Goal: Check status: Check status

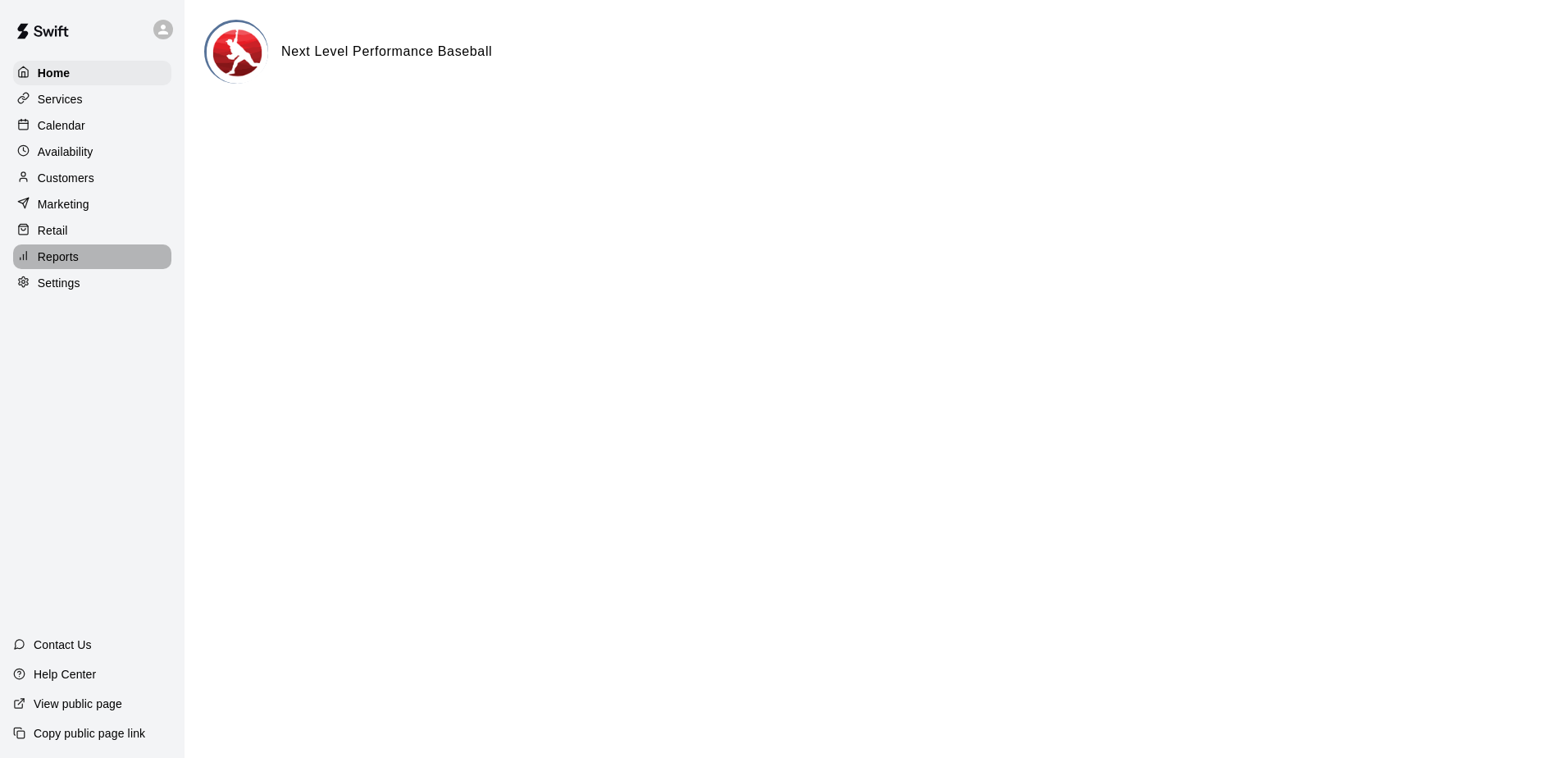
click at [79, 261] on div "Reports" at bounding box center [92, 256] width 158 height 25
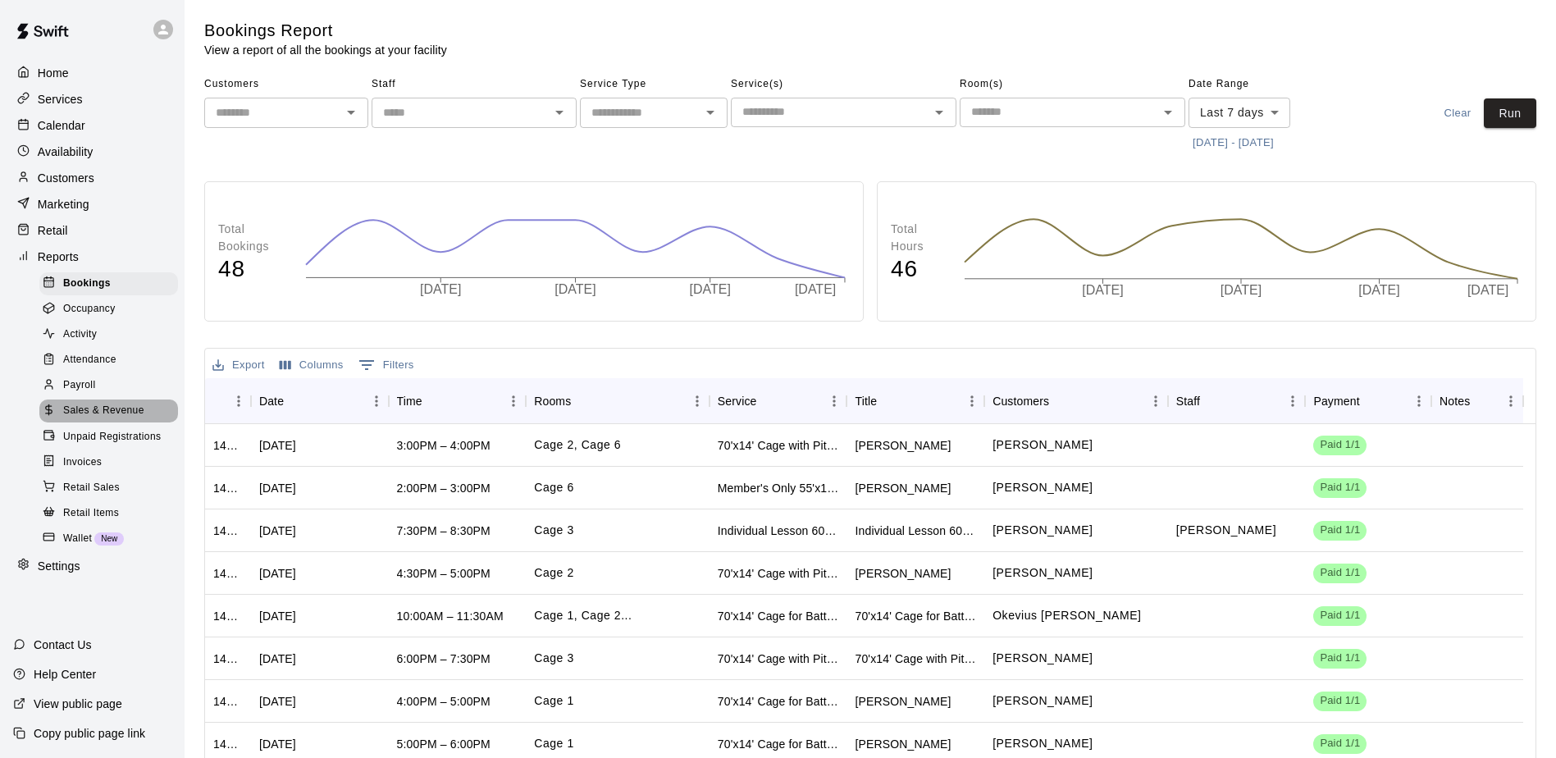
click at [125, 419] on span "Sales & Revenue" at bounding box center [103, 411] width 81 height 16
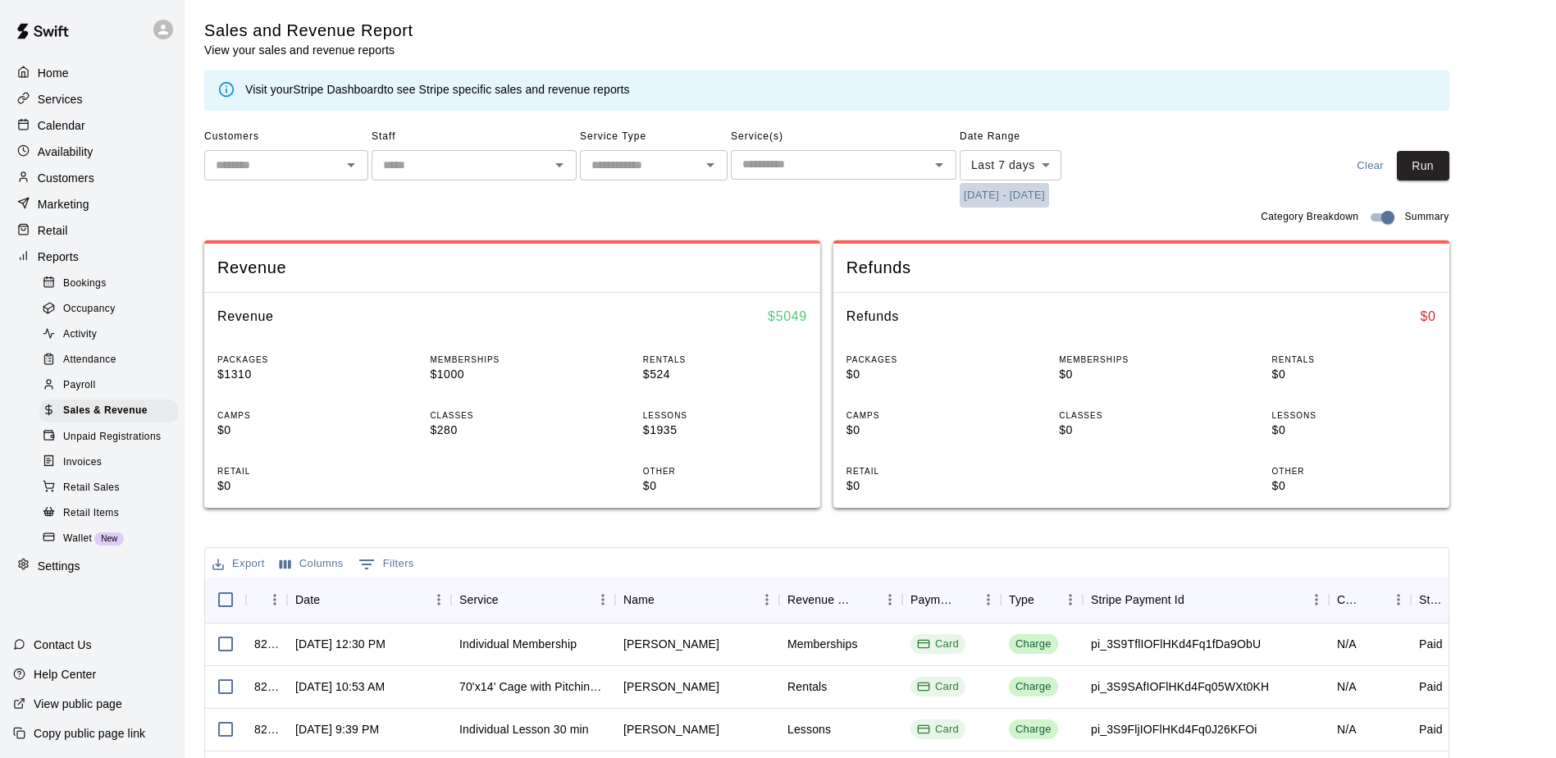
click at [1049, 196] on button "[DATE] - [DATE]" at bounding box center [1004, 195] width 89 height 25
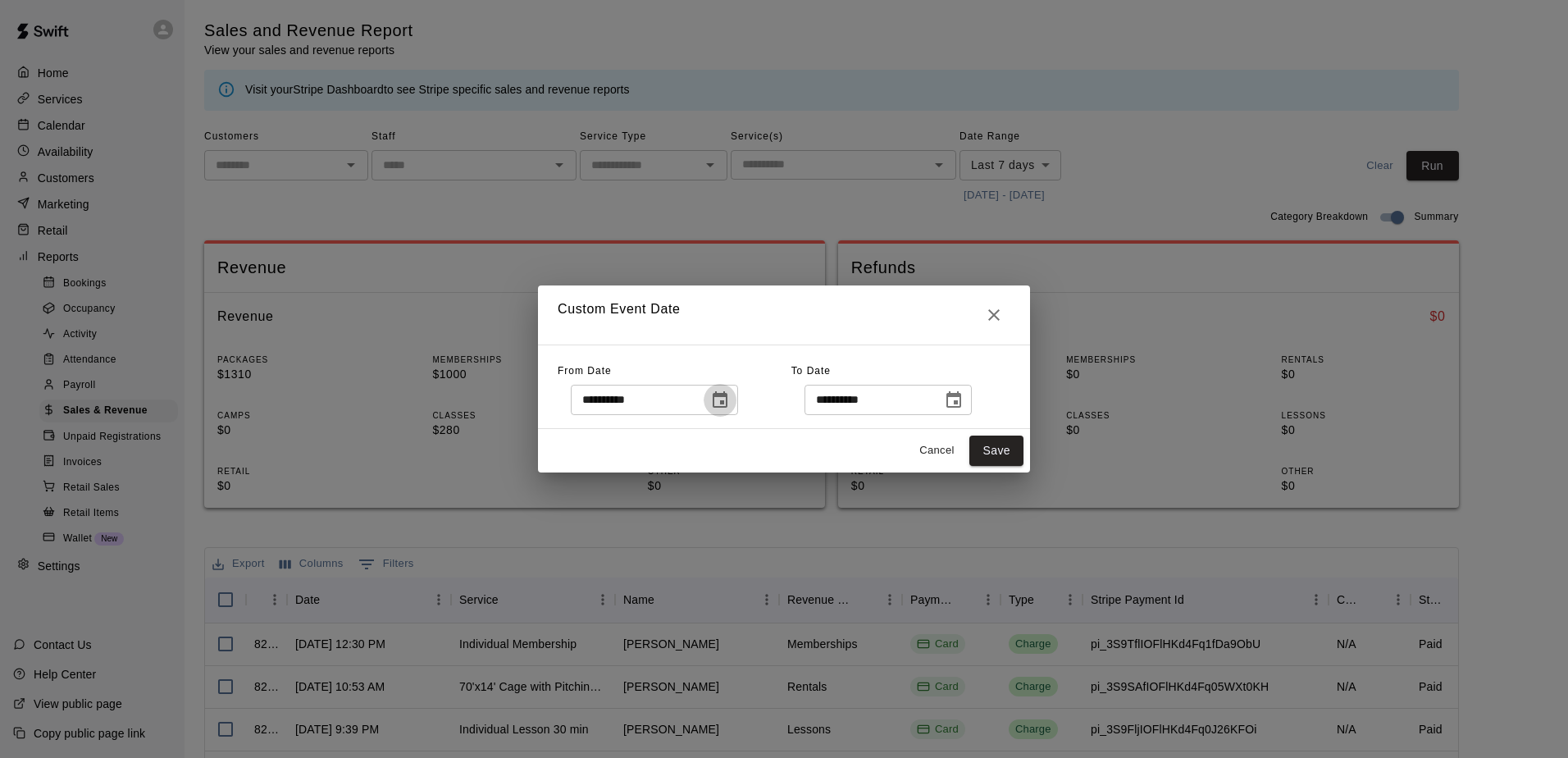
click at [728, 400] on icon "Choose date, selected date is Sep 13, 2025" at bounding box center [720, 399] width 15 height 16
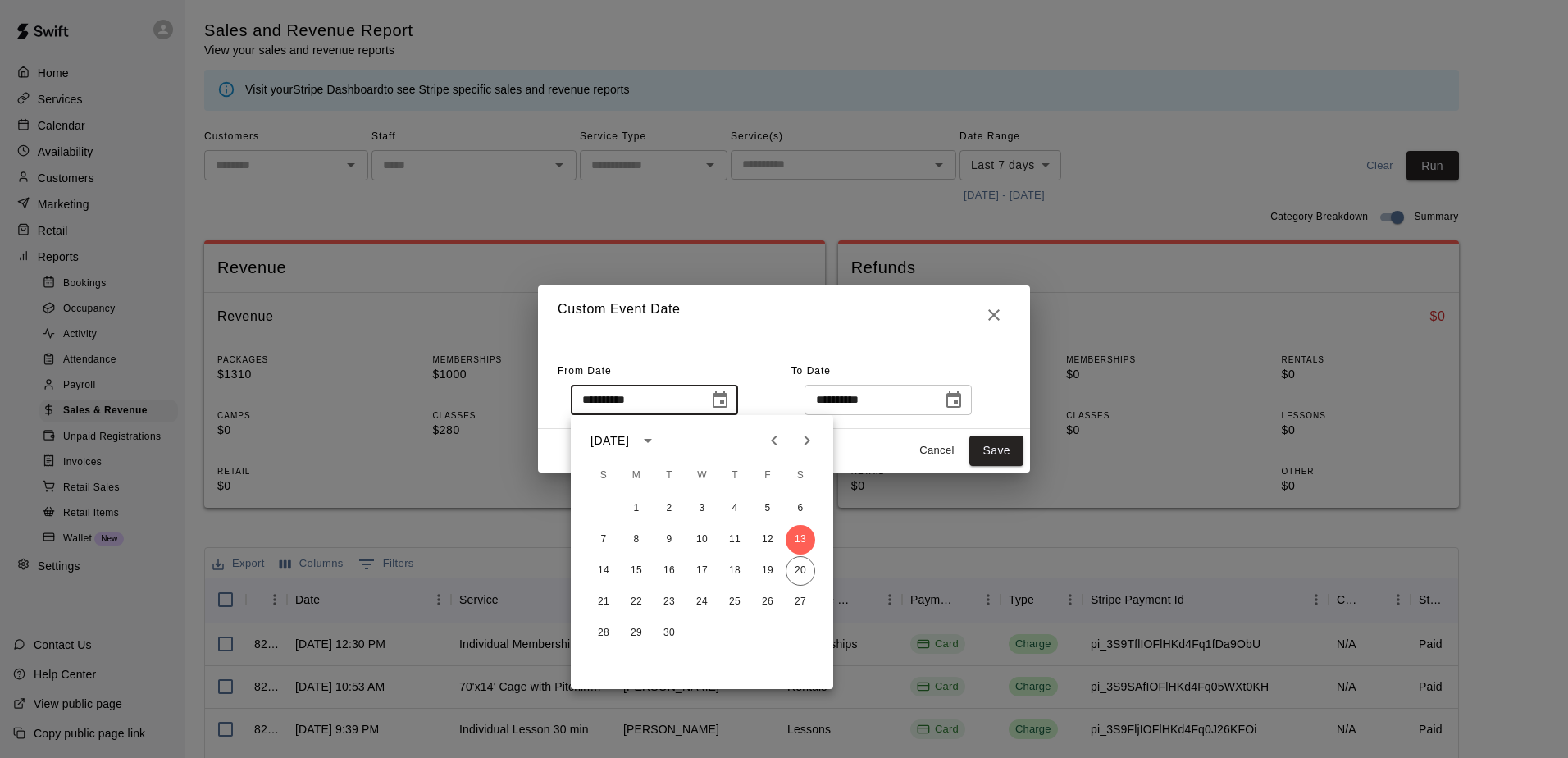
click at [774, 443] on icon "Previous month" at bounding box center [774, 441] width 6 height 10
click at [767, 508] on button "1" at bounding box center [768, 509] width 30 height 30
type input "**********"
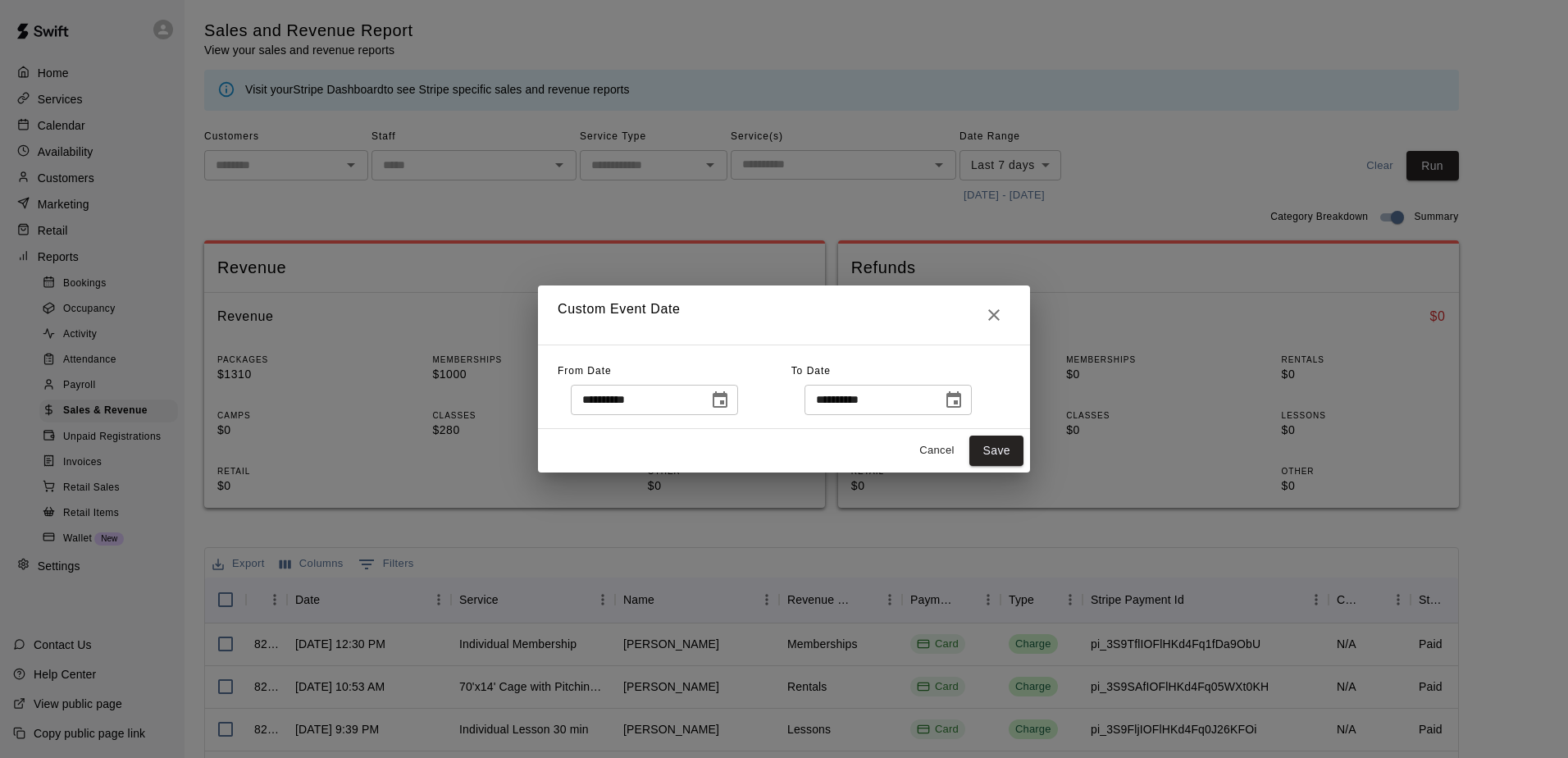
click at [964, 401] on icon "Choose date, selected date is Sep 20, 2025" at bounding box center [954, 400] width 20 height 20
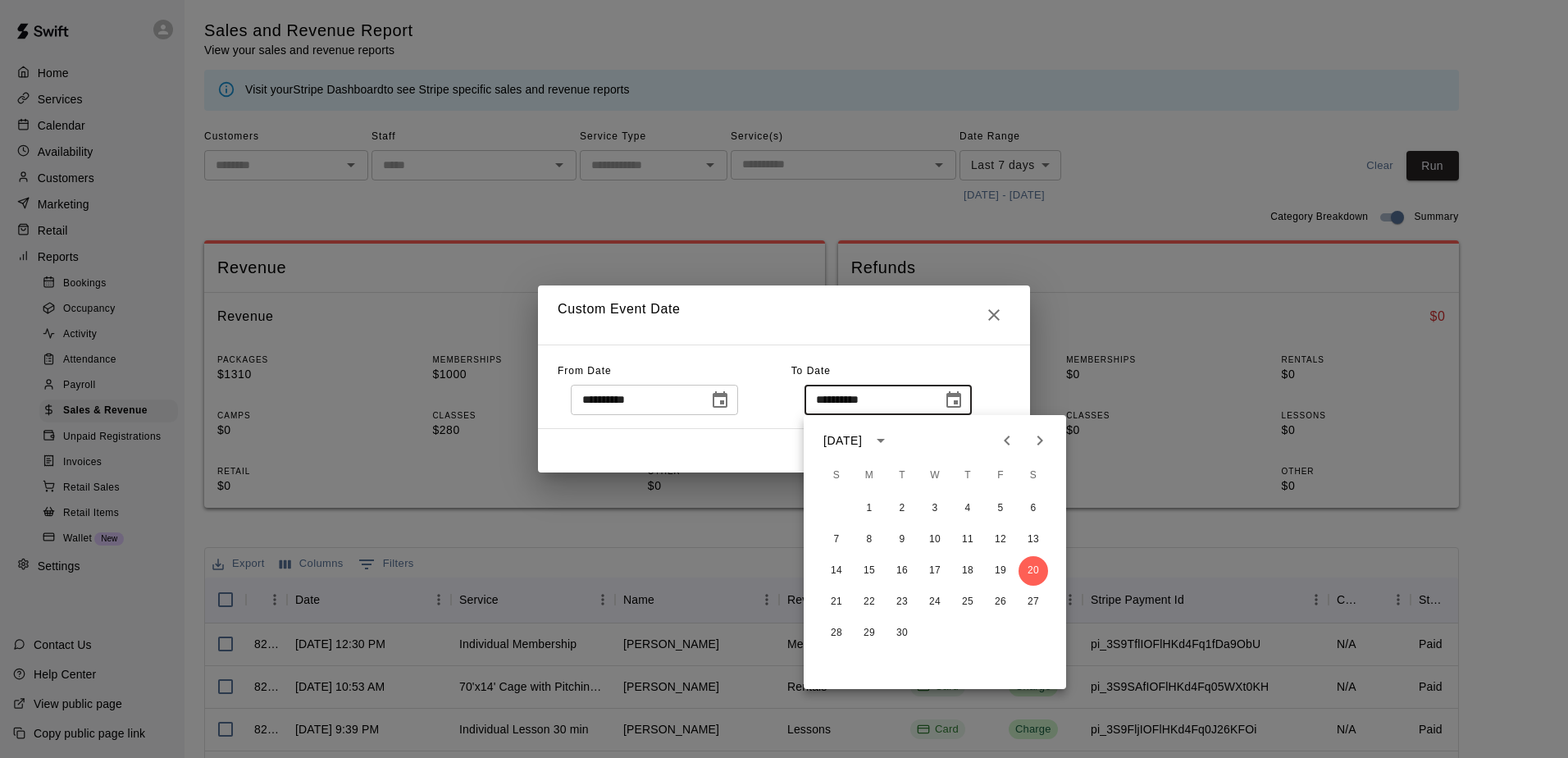
click at [1009, 441] on icon "Previous month" at bounding box center [1008, 441] width 20 height 20
drag, startPoint x: 833, startPoint y: 667, endPoint x: 842, endPoint y: 647, distance: 21.3
click at [834, 668] on button "31" at bounding box center [837, 665] width 30 height 30
type input "**********"
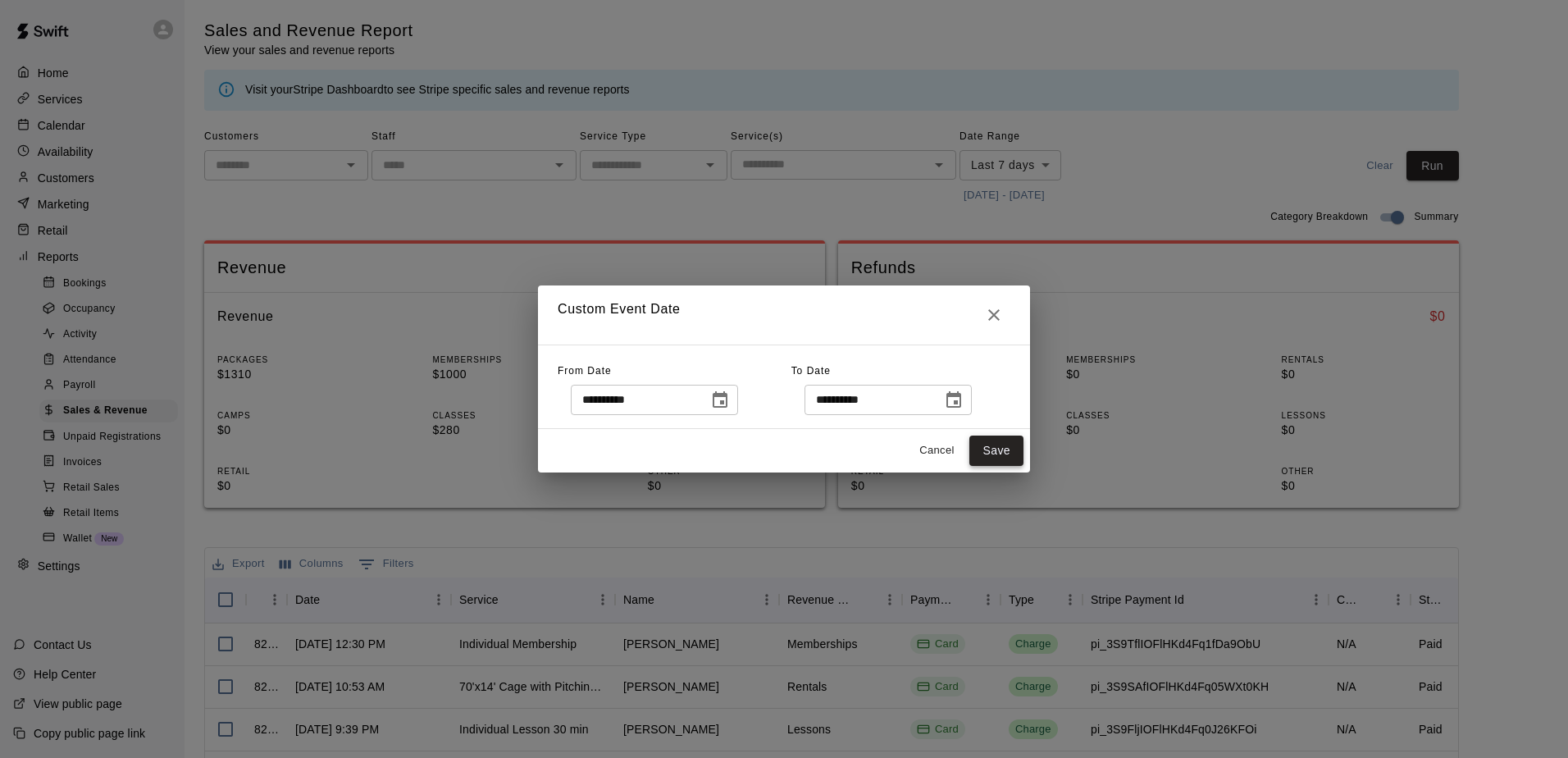
click at [1007, 450] on button "Save" at bounding box center [997, 451] width 54 height 30
type input "******"
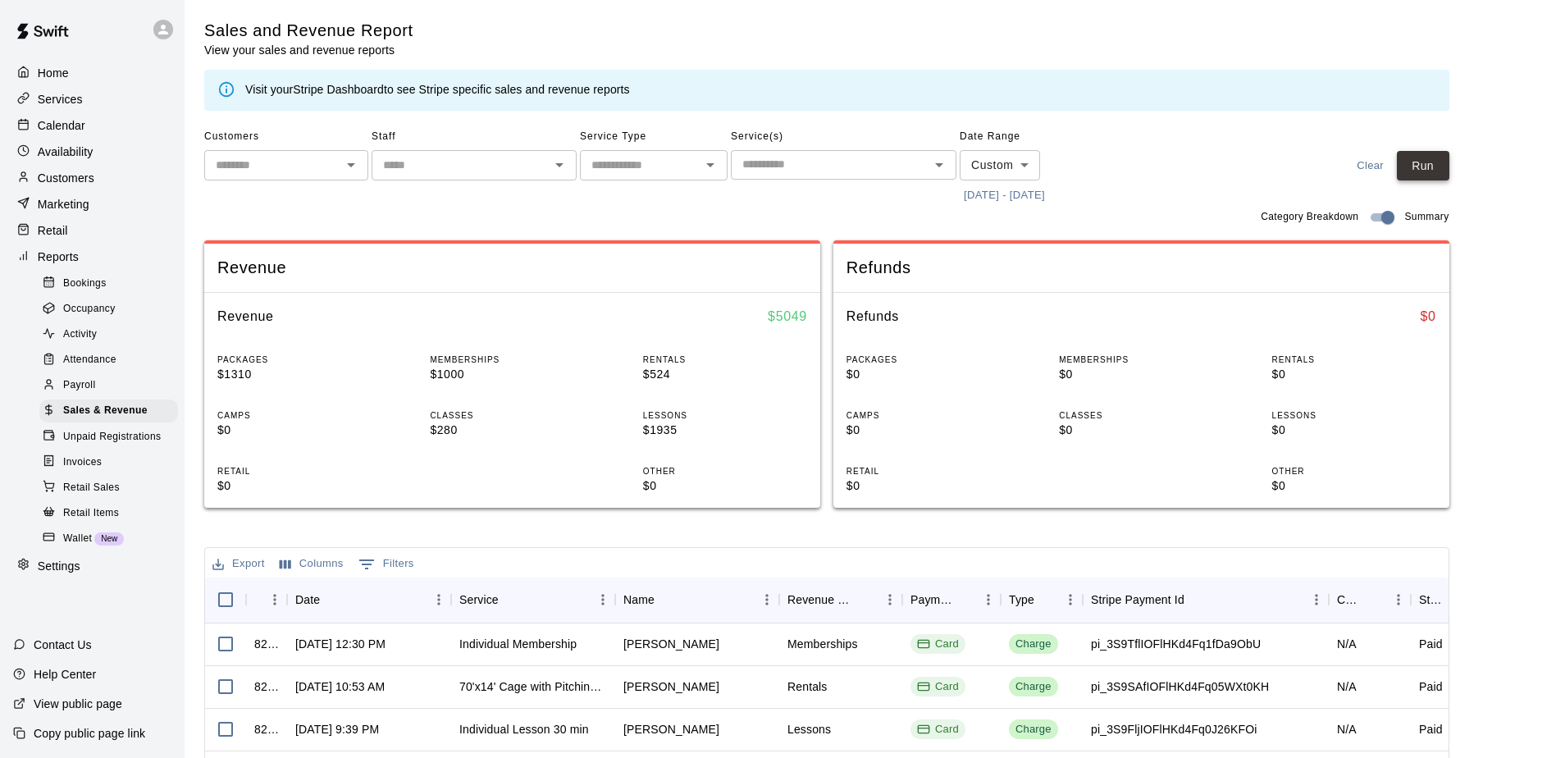
click at [1433, 162] on button "Run" at bounding box center [1423, 166] width 53 height 30
click at [1028, 194] on button "[DATE] - [DATE]" at bounding box center [1004, 195] width 89 height 25
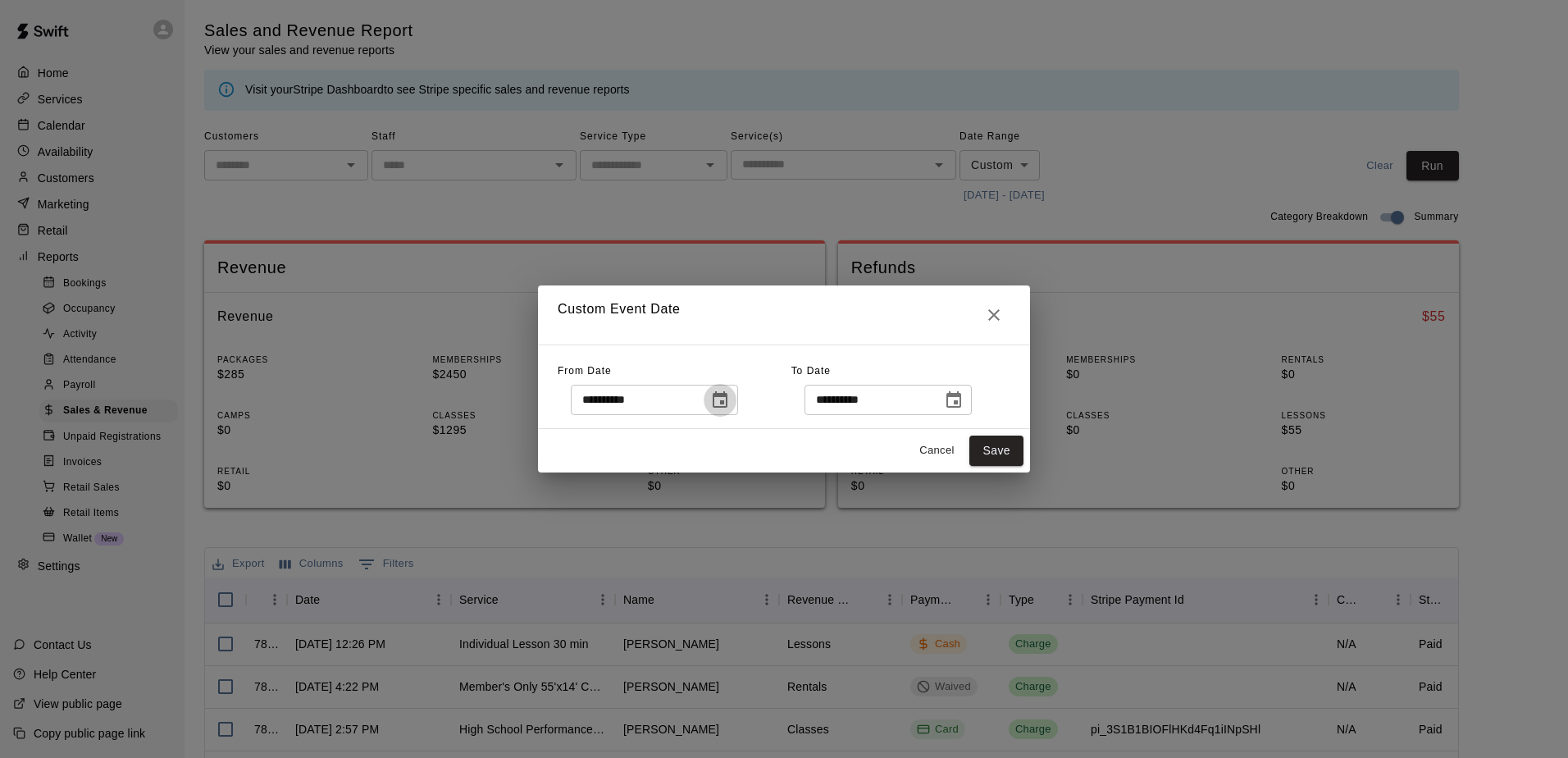
click at [730, 405] on icon "Choose date, selected date is Aug 1, 2025" at bounding box center [720, 400] width 20 height 20
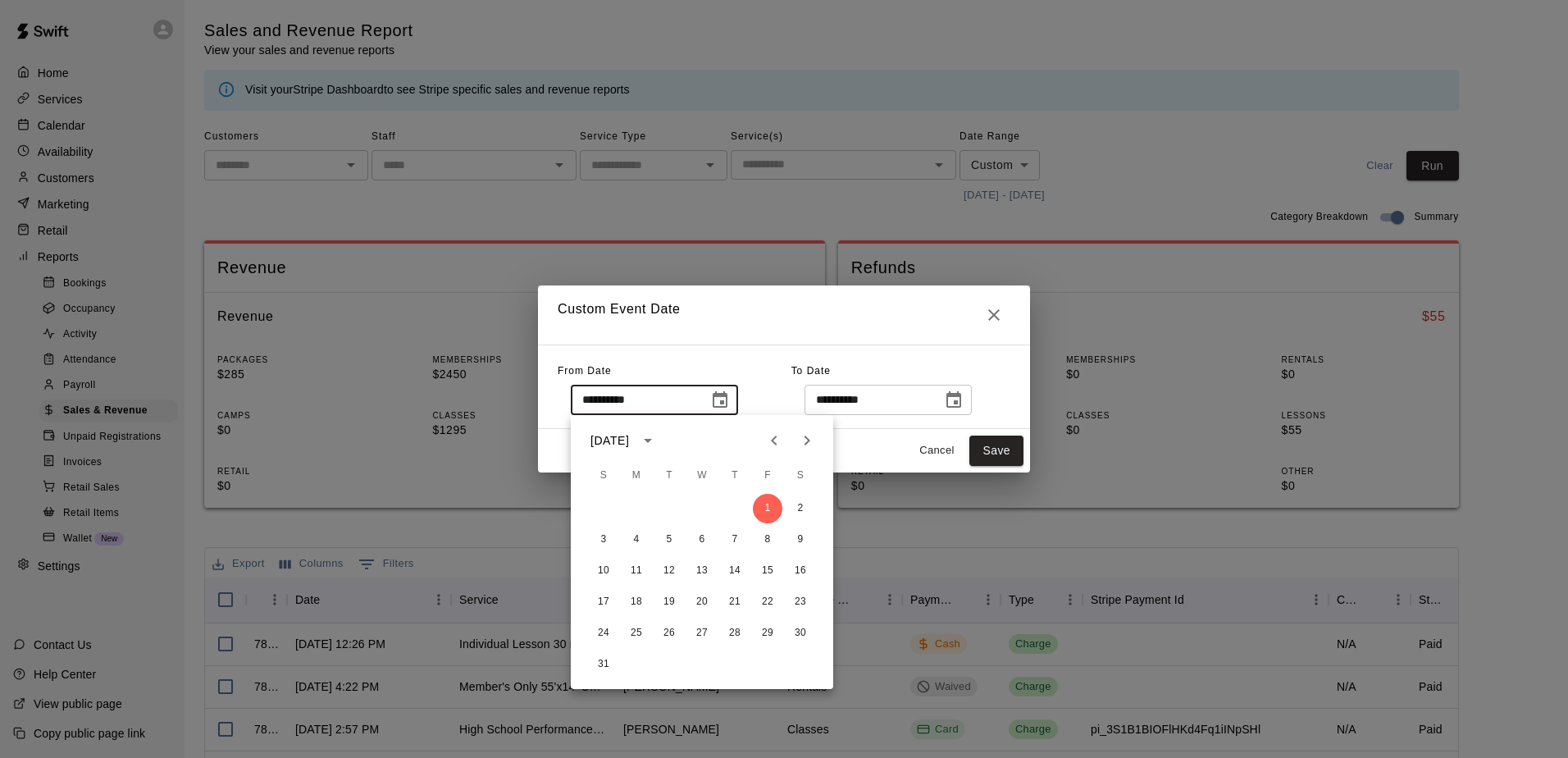
click at [807, 442] on icon "Next month" at bounding box center [808, 441] width 6 height 10
click at [638, 506] on button "1" at bounding box center [637, 509] width 30 height 30
type input "**********"
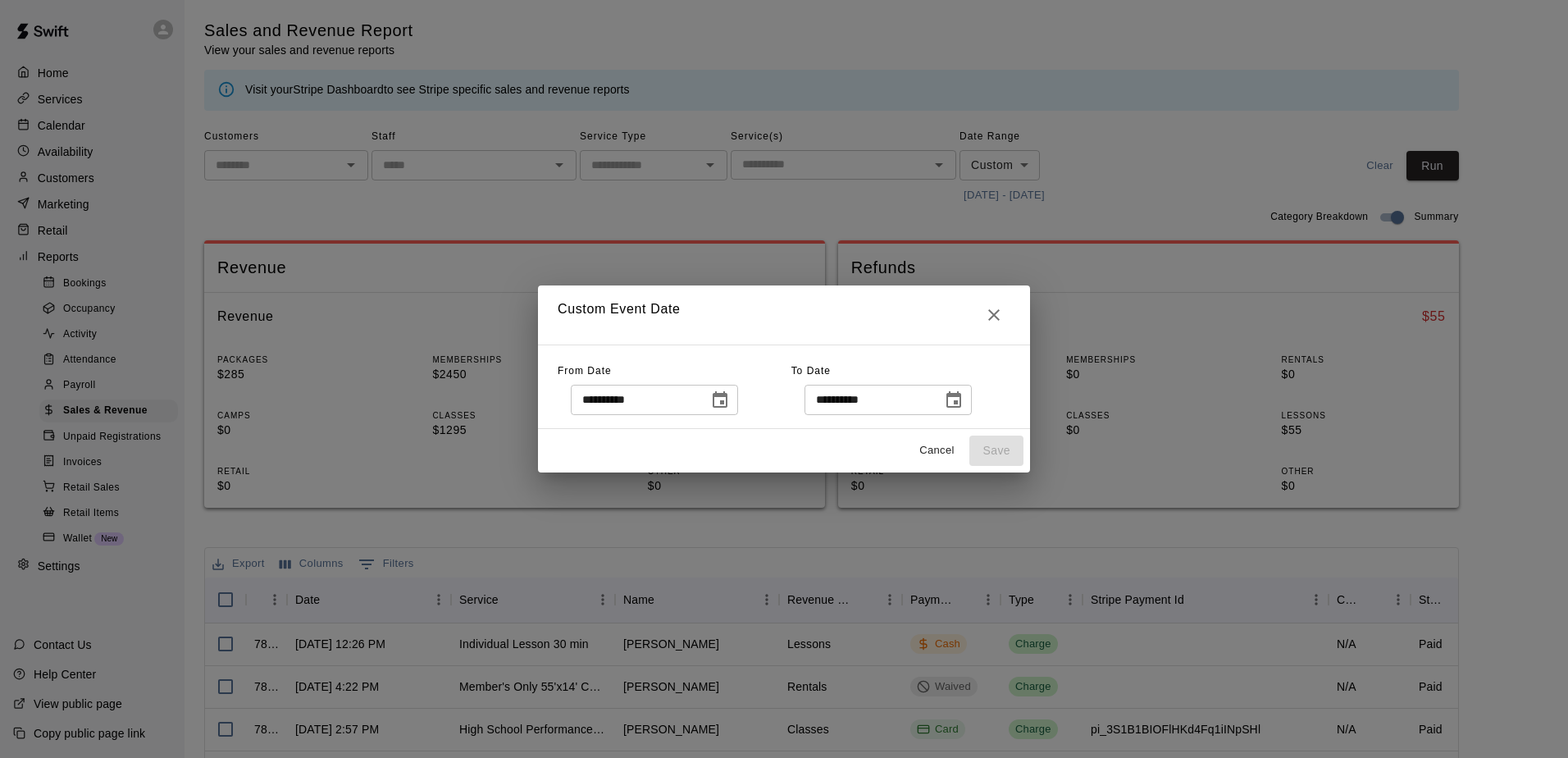
click at [964, 401] on icon "Choose date, selected date is Aug 31, 2025" at bounding box center [954, 400] width 20 height 20
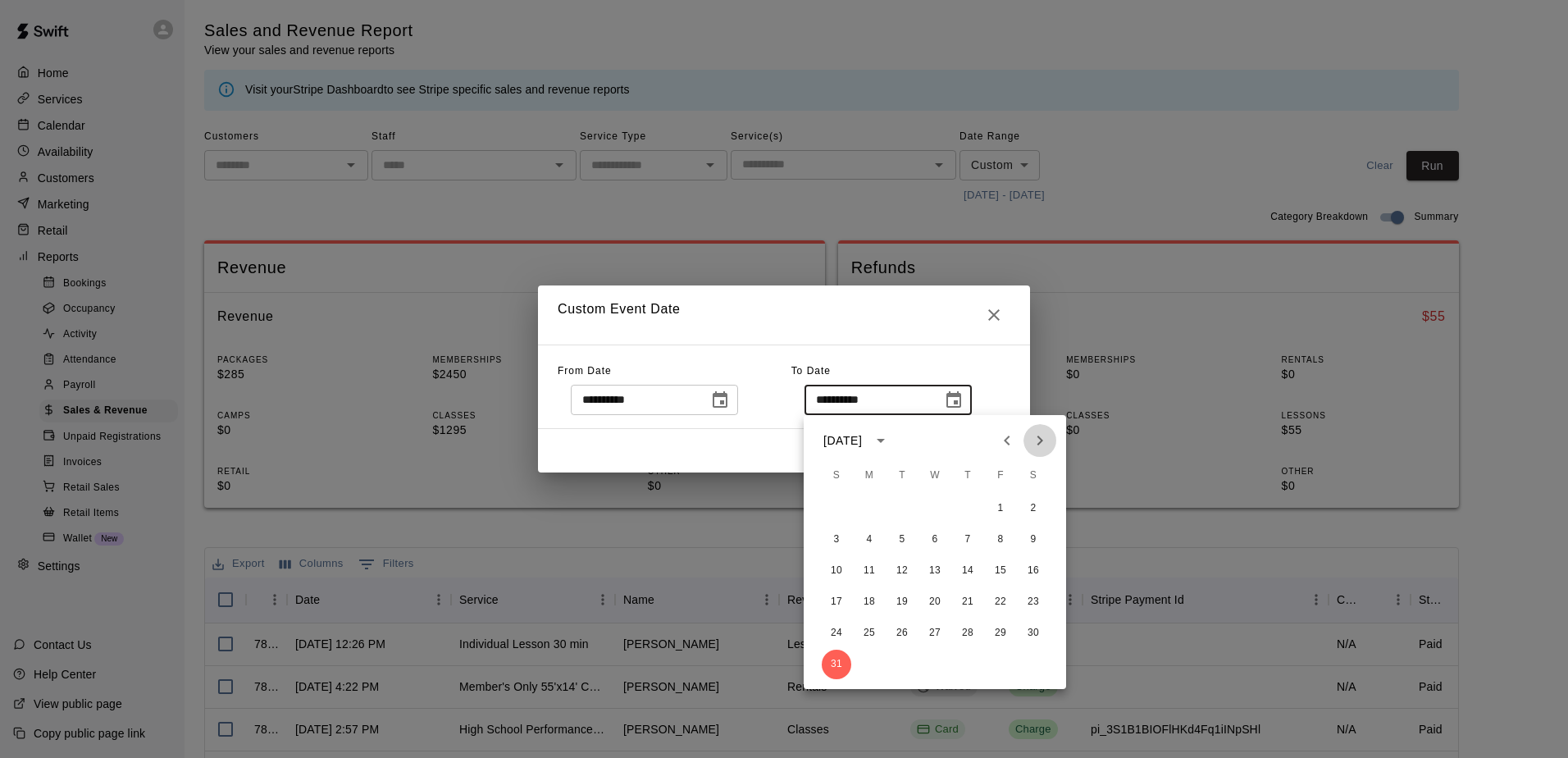
click at [1041, 440] on icon "Next month" at bounding box center [1041, 441] width 6 height 10
click at [1029, 571] on button "20" at bounding box center [1034, 571] width 30 height 30
type input "**********"
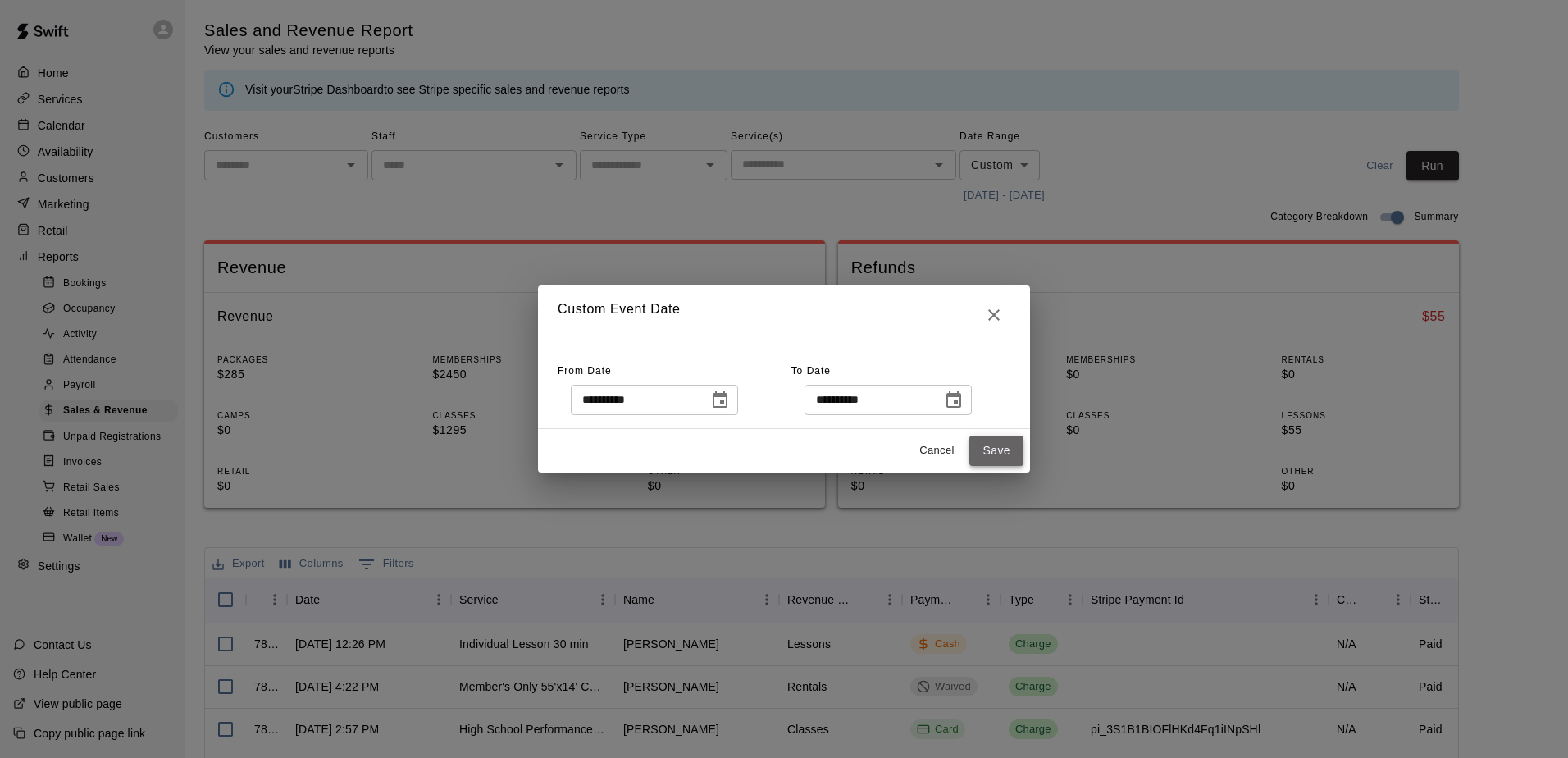
click at [1006, 453] on button "Save" at bounding box center [997, 451] width 54 height 30
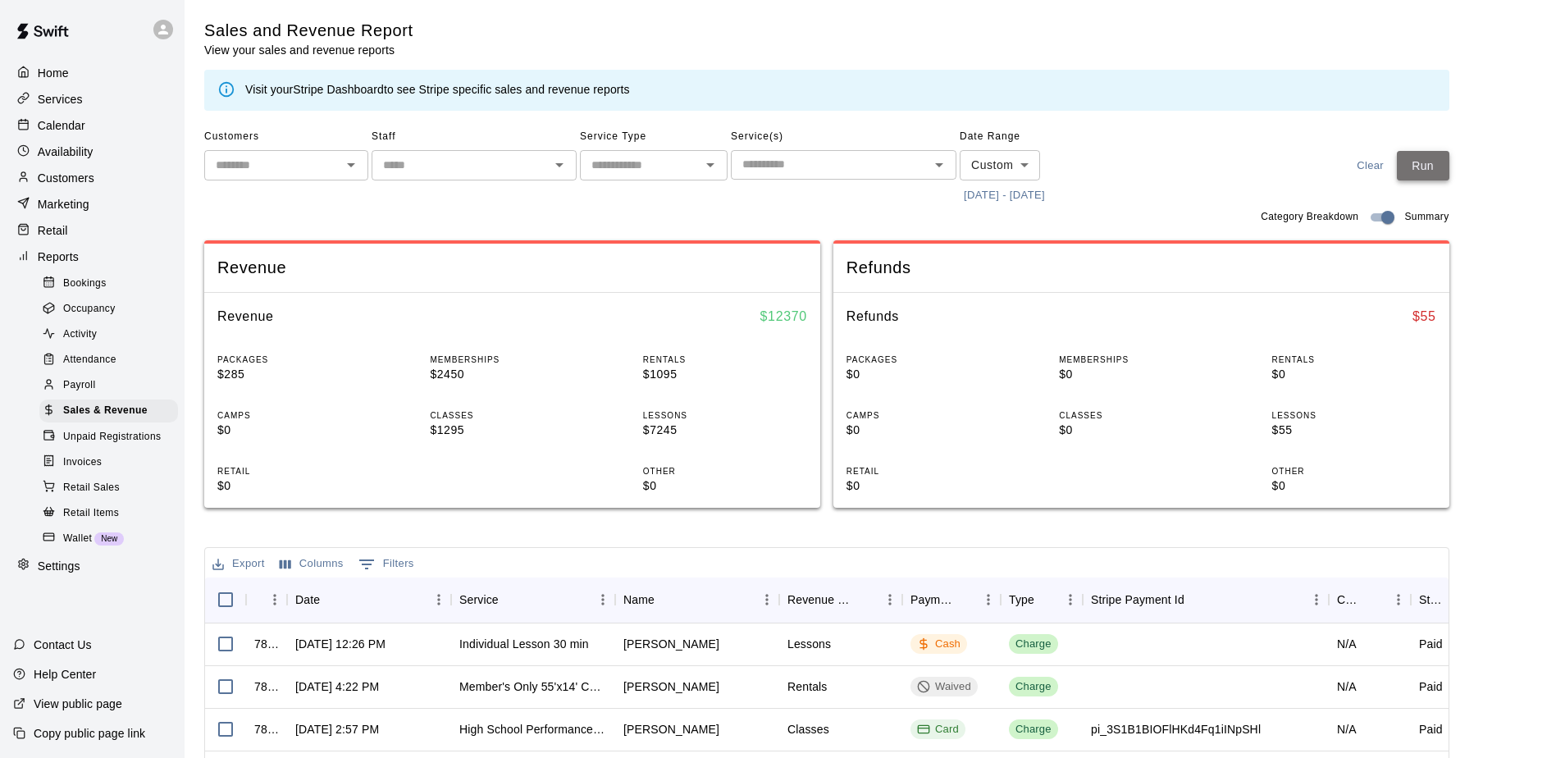
click at [1438, 168] on button "Run" at bounding box center [1423, 166] width 53 height 30
